Goal: Information Seeking & Learning: Find specific fact

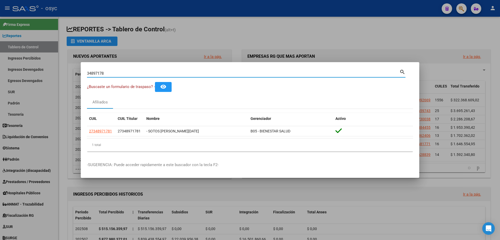
drag, startPoint x: 126, startPoint y: 73, endPoint x: 0, endPoint y: 63, distance: 126.4
click at [0, 63] on div "34897178 Buscar (apellido, dni, cuil, nro traspaso, cuit, obra social) search ¿…" at bounding box center [250, 120] width 500 height 240
type input "38702200"
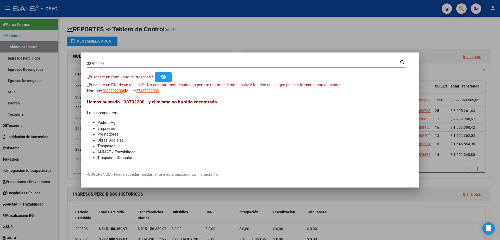
click at [115, 94] on mat-dialog-content "38702200 Buscar (apellido, dni, cuil, nro traspaso, cuit, obra social) search ¿…" at bounding box center [250, 112] width 339 height 106
click at [116, 92] on span "20387022008" at bounding box center [113, 90] width 23 height 5
type textarea "20387022008"
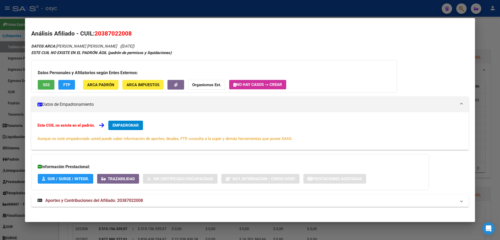
click at [403, 16] on div at bounding box center [250, 120] width 500 height 240
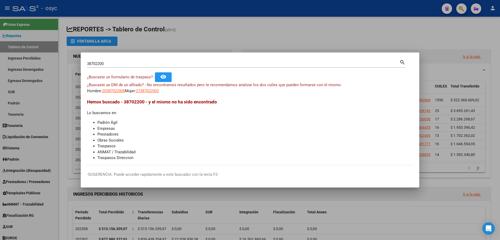
click at [465, 7] on div at bounding box center [250, 120] width 500 height 240
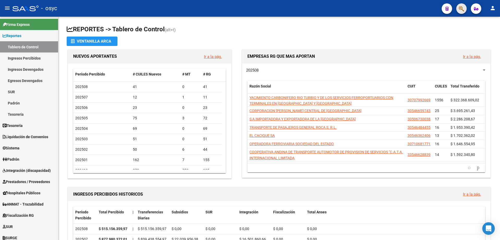
click at [465, 7] on button "button" at bounding box center [462, 8] width 10 height 10
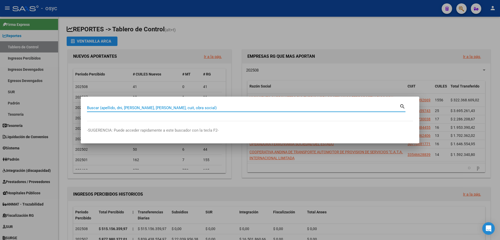
click at [188, 108] on input "Buscar (apellido, dni, [PERSON_NAME], [PERSON_NAME], cuit, obra social)" at bounding box center [243, 107] width 313 height 5
click at [185, 108] on input "Buscar (apellido, dni, [PERSON_NAME], [PERSON_NAME], cuit, obra social)" at bounding box center [243, 107] width 313 height 5
type input "18272724"
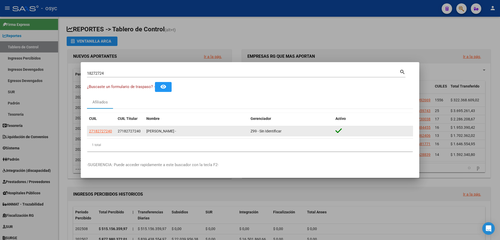
drag, startPoint x: 117, startPoint y: 131, endPoint x: 142, endPoint y: 135, distance: 25.4
click at [142, 135] on datatable-body-cell "27182727240" at bounding box center [130, 131] width 29 height 10
copy span "27182727240"
click at [97, 129] on span "27182727240" at bounding box center [100, 131] width 23 height 4
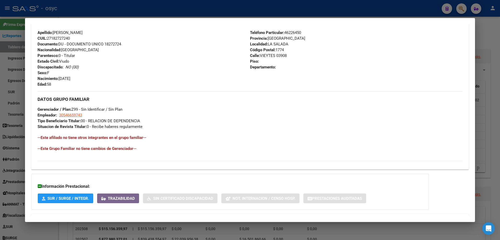
scroll to position [156, 0]
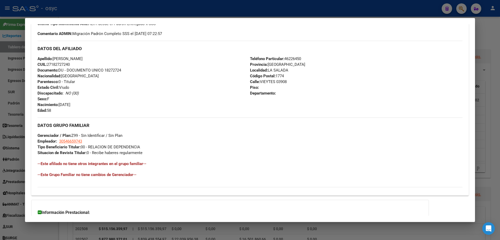
click at [120, 80] on div "Apellido: [PERSON_NAME]: 27182727240 Documento: DU - DOCUMENTO UNICO 18272724 N…" at bounding box center [144, 84] width 213 height 57
click at [74, 140] on span "30546659743" at bounding box center [70, 141] width 23 height 5
type textarea "30546659743"
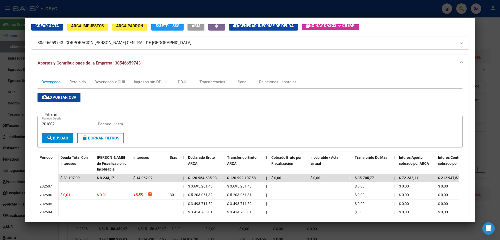
scroll to position [0, 0]
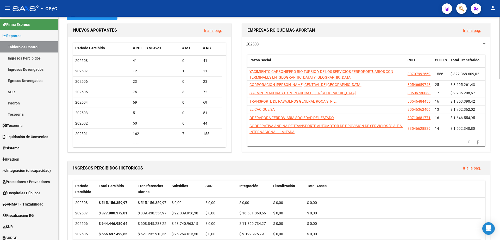
click at [175, 24] on div "NUEVOS APORTANTES Ir a la pág." at bounding box center [149, 30] width 163 height 14
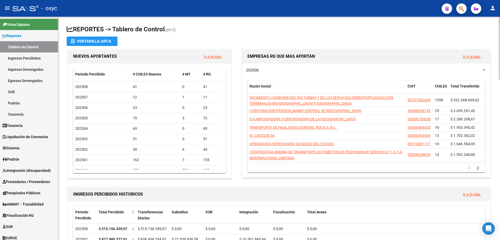
drag, startPoint x: 75, startPoint y: 27, endPoint x: 167, endPoint y: 27, distance: 91.7
click at [167, 27] on h1 "REPORTES -> Tablero de Control (alt+t)" at bounding box center [279, 29] width 425 height 9
click at [191, 30] on h1 "REPORTES -> Tablero de Control (alt+t)" at bounding box center [279, 29] width 425 height 9
